Goal: Find specific page/section: Find specific page/section

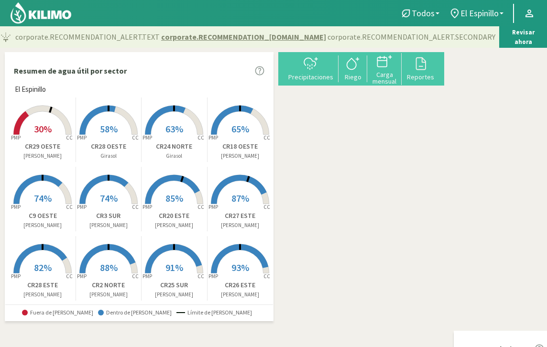
click at [39, 13] on img at bounding box center [41, 12] width 63 height 23
click at [435, 11] on link "Todos" at bounding box center [419, 13] width 49 height 18
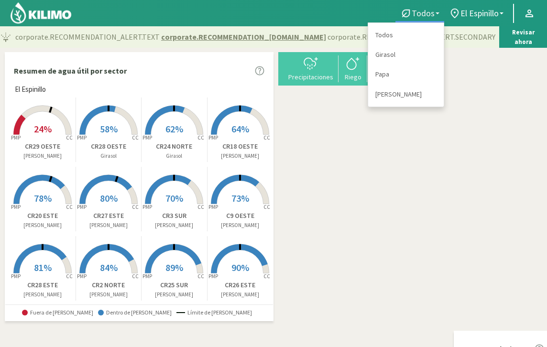
click at [435, 11] on link "Todos" at bounding box center [419, 13] width 49 height 18
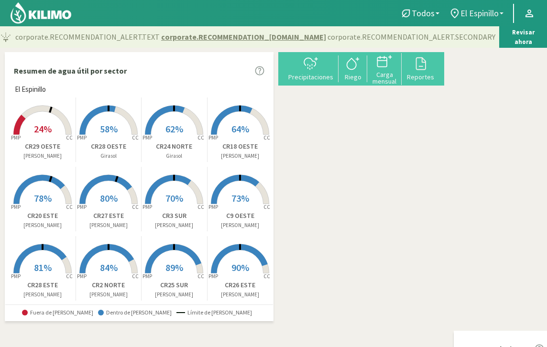
click at [501, 12] on b at bounding box center [501, 13] width 4 height 2
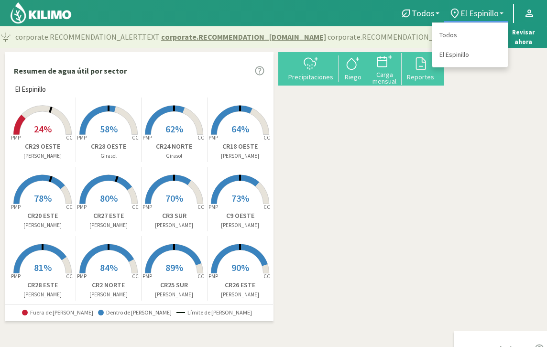
click at [501, 12] on b at bounding box center [501, 13] width 4 height 2
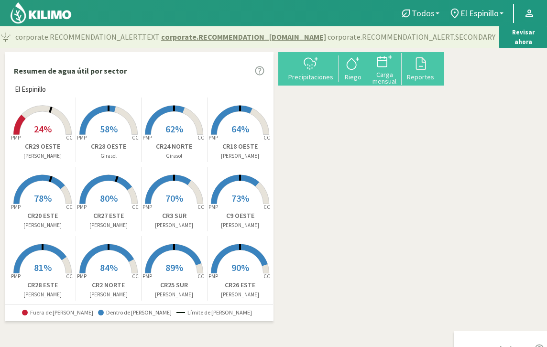
click at [437, 10] on link "Todos" at bounding box center [419, 13] width 49 height 18
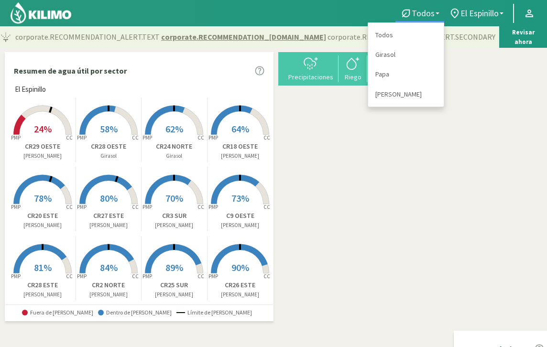
click at [437, 10] on link "Todos" at bounding box center [419, 13] width 49 height 18
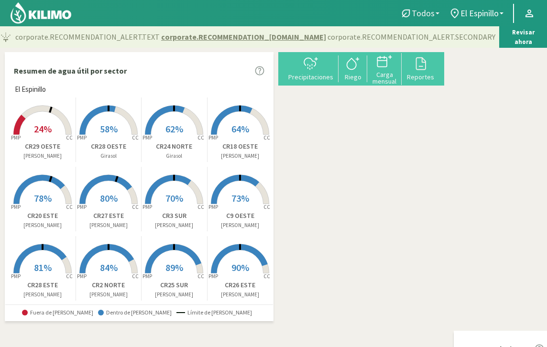
click at [436, 10] on link "Todos" at bounding box center [419, 13] width 49 height 18
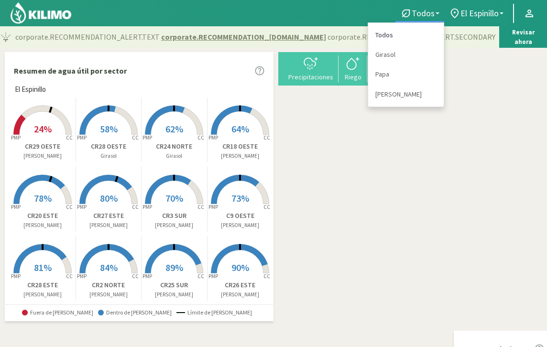
click at [385, 34] on link "Todos" at bounding box center [406, 35] width 76 height 20
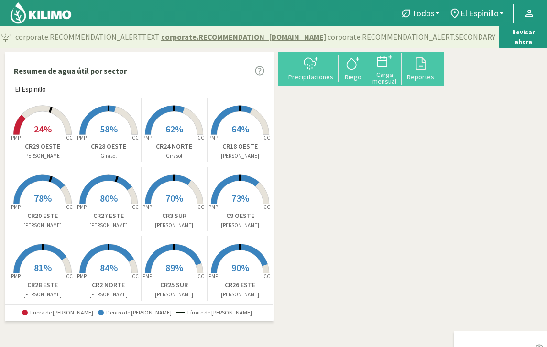
click at [349, 8] on div at bounding box center [194, 13] width 388 height 26
